Goal: Task Accomplishment & Management: Manage account settings

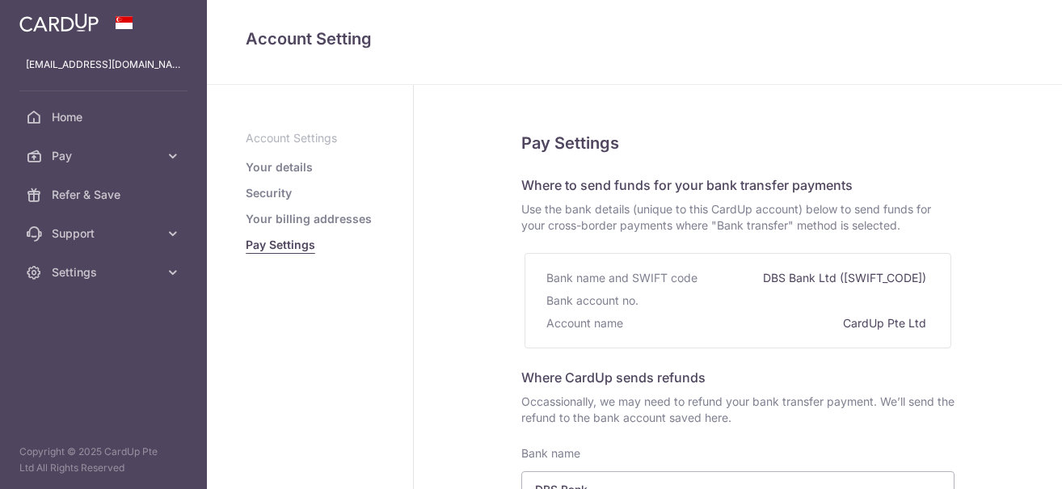
select select "6"
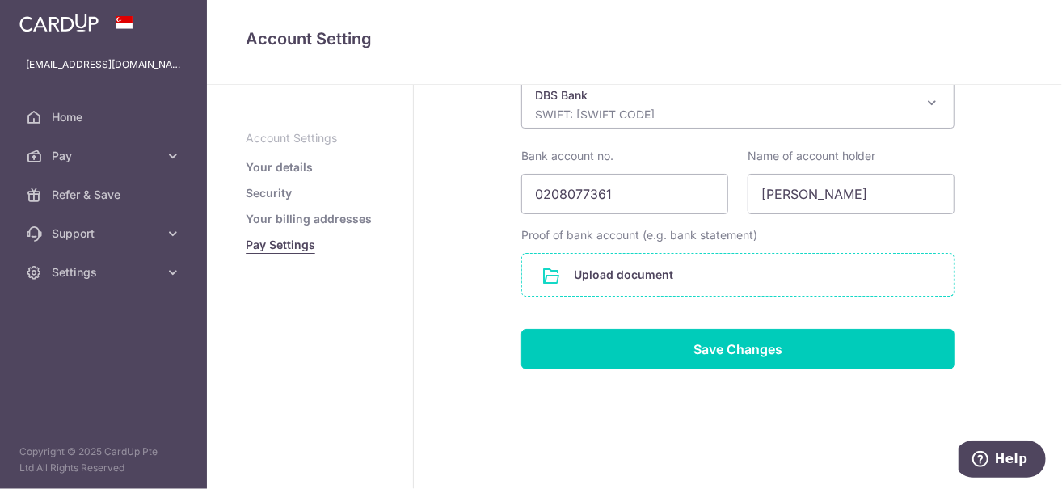
click at [678, 266] on input "file" at bounding box center [737, 275] width 431 height 42
click at [603, 274] on input "file" at bounding box center [737, 275] width 431 height 42
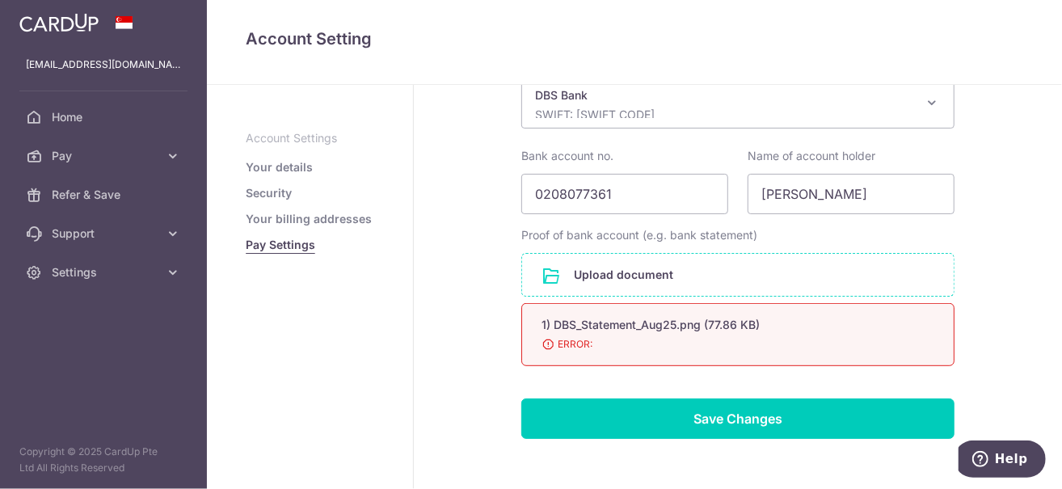
click at [542, 342] on span "ERROR:" at bounding box center [718, 344] width 354 height 16
click at [561, 337] on span "ERROR:" at bounding box center [718, 344] width 354 height 16
click at [728, 326] on div "1) DBS_Statement_Aug25.png (77.86 KB)" at bounding box center [718, 325] width 354 height 16
click at [966, 172] on div "Pay Settings Where to send funds for your bank transfer payments Use the bank d…" at bounding box center [738, 125] width 648 height 869
click at [554, 330] on div "1) DBS_Statement_Aug25.png (77.86 KB)" at bounding box center [718, 325] width 354 height 16
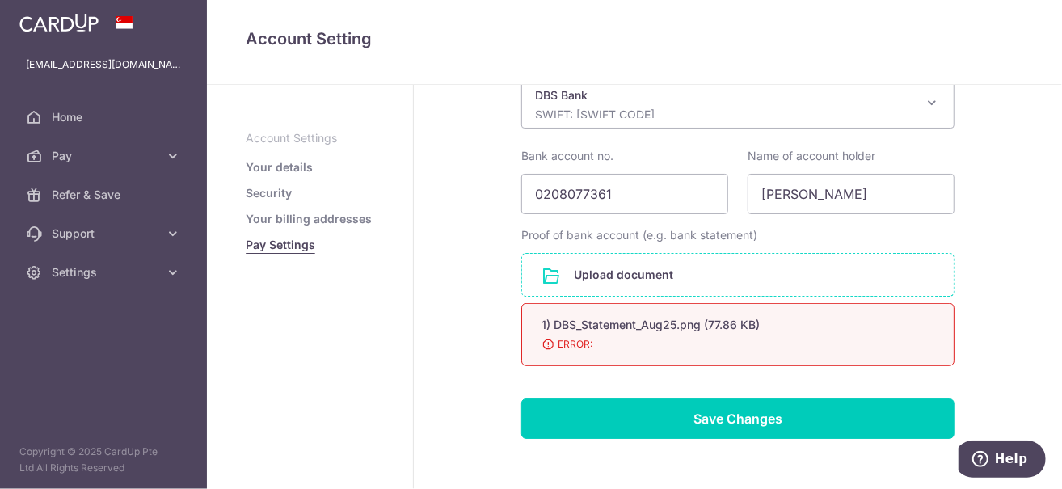
click at [590, 273] on input "file" at bounding box center [737, 275] width 431 height 42
